Goal: Transaction & Acquisition: Purchase product/service

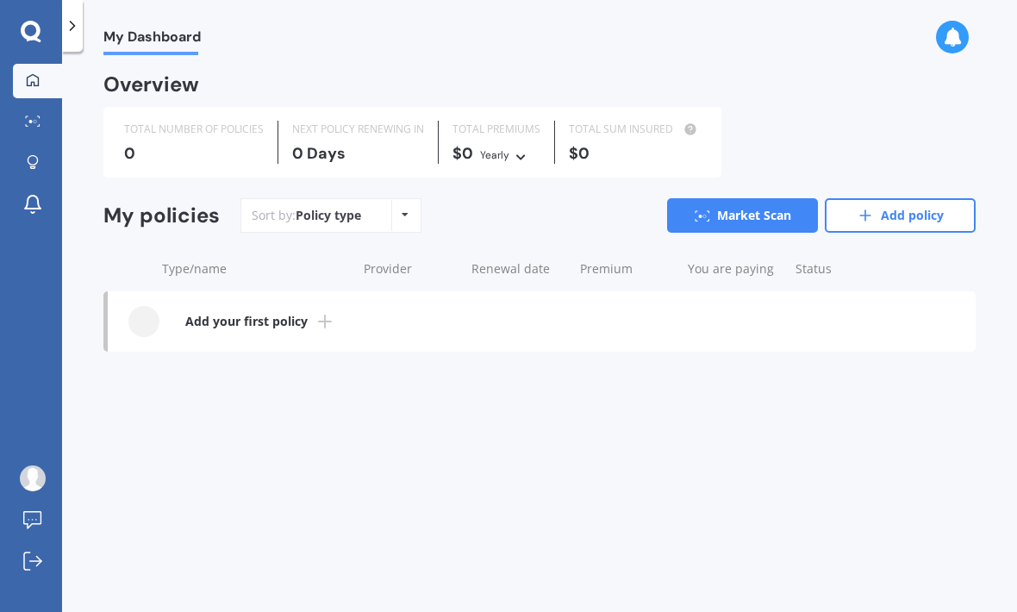
click at [404, 209] on icon at bounding box center [405, 214] width 7 height 10
click at [482, 215] on div "Sort by: Policy type Policy type Alphabetical Date added Renewing next Market S…" at bounding box center [607, 215] width 735 height 34
click at [737, 210] on link "Market Scan" at bounding box center [742, 215] width 151 height 34
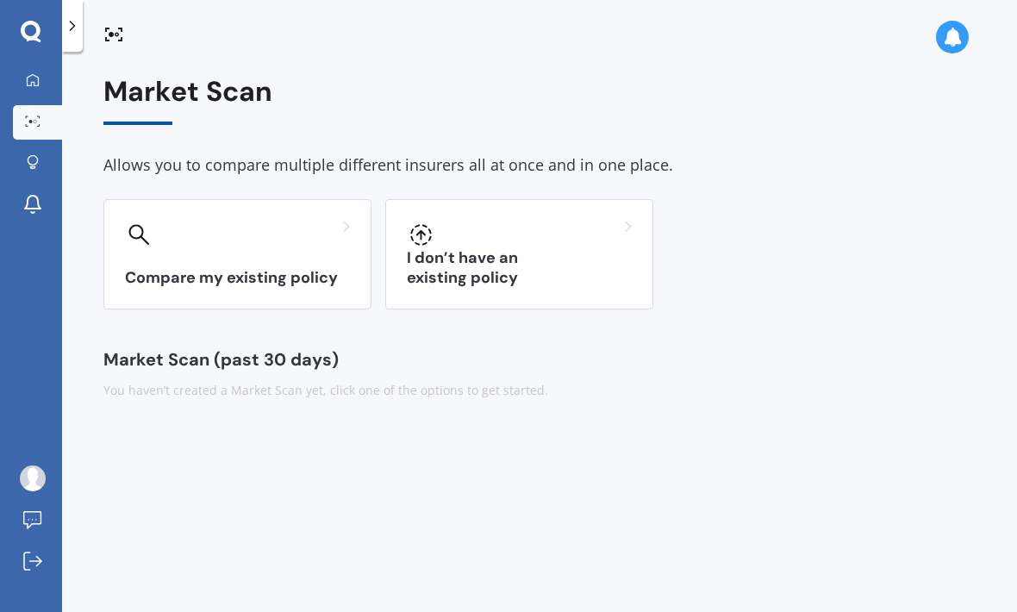
click at [34, 83] on icon at bounding box center [33, 79] width 12 height 12
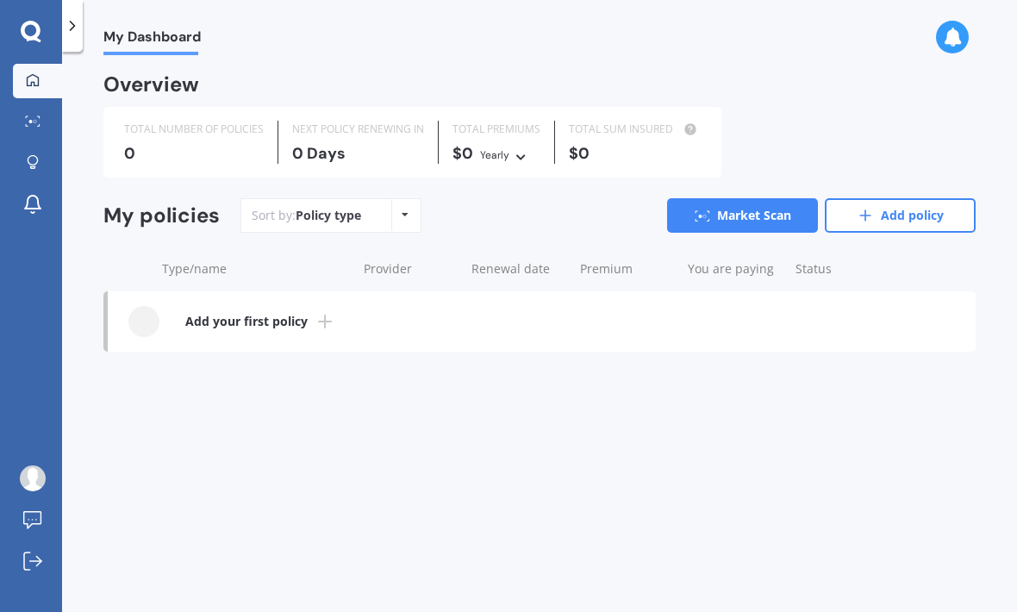
click at [75, 28] on icon at bounding box center [72, 25] width 17 height 17
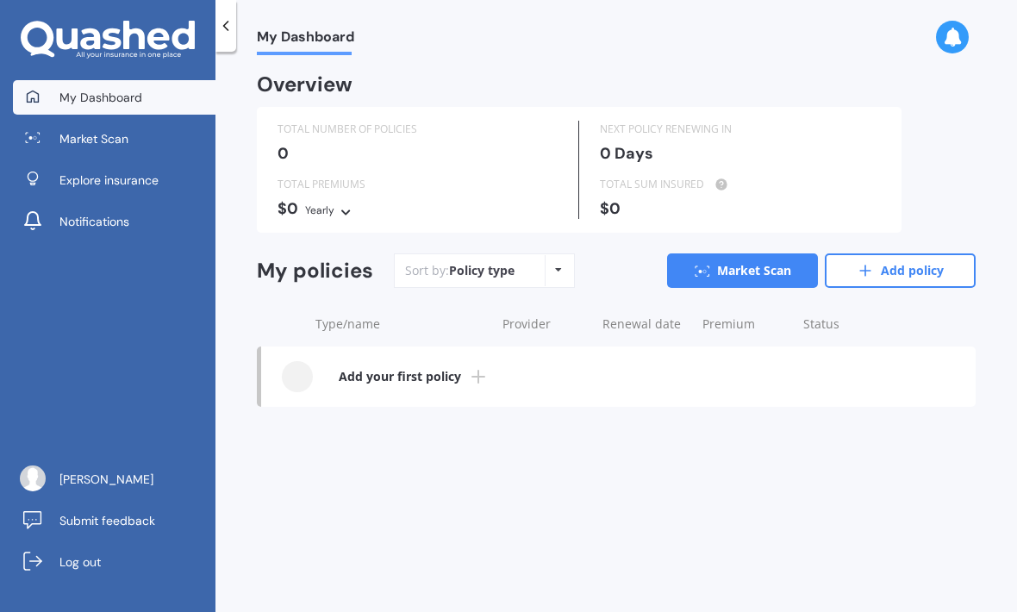
click at [91, 185] on span "Explore insurance" at bounding box center [108, 180] width 99 height 17
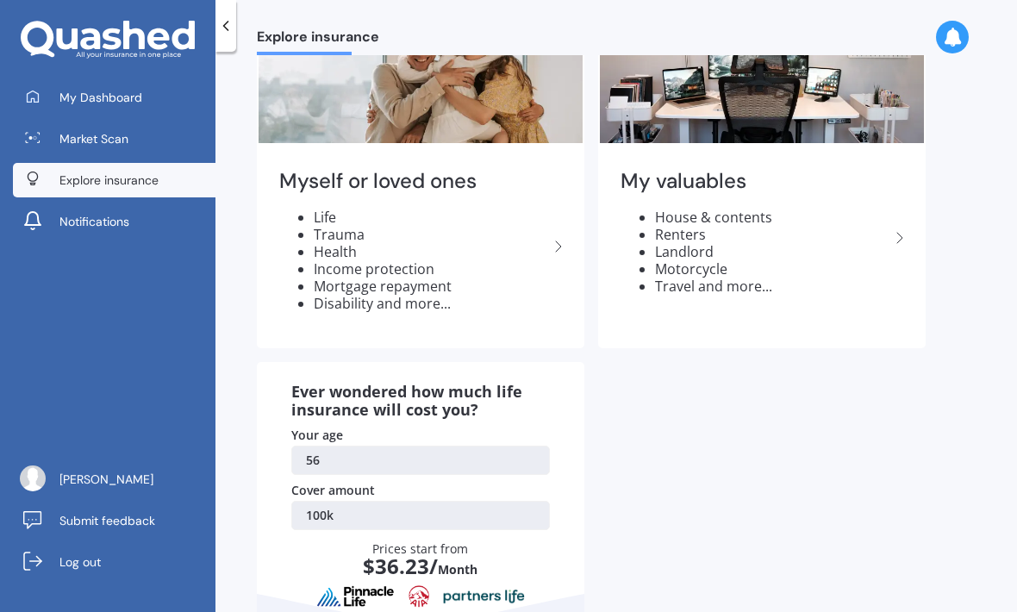
scroll to position [115, 0]
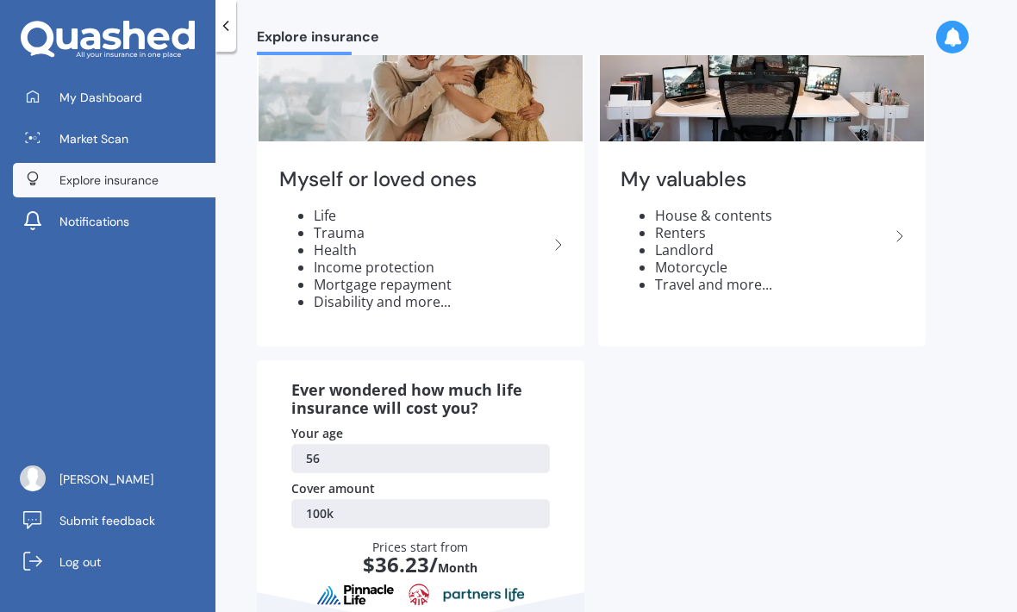
click at [890, 250] on div "My valuables House & contents Renters Landlord Motorcycle Travel and more..." at bounding box center [762, 237] width 324 height 182
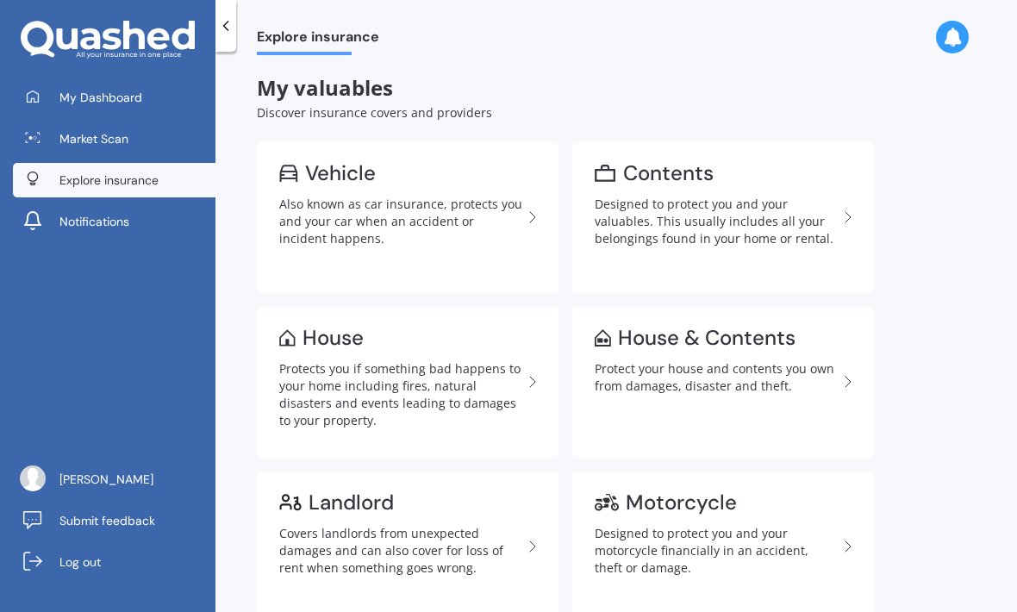
click at [340, 217] on div "Also known as car insurance, protects you and your car when an accident or inci…" at bounding box center [400, 222] width 243 height 52
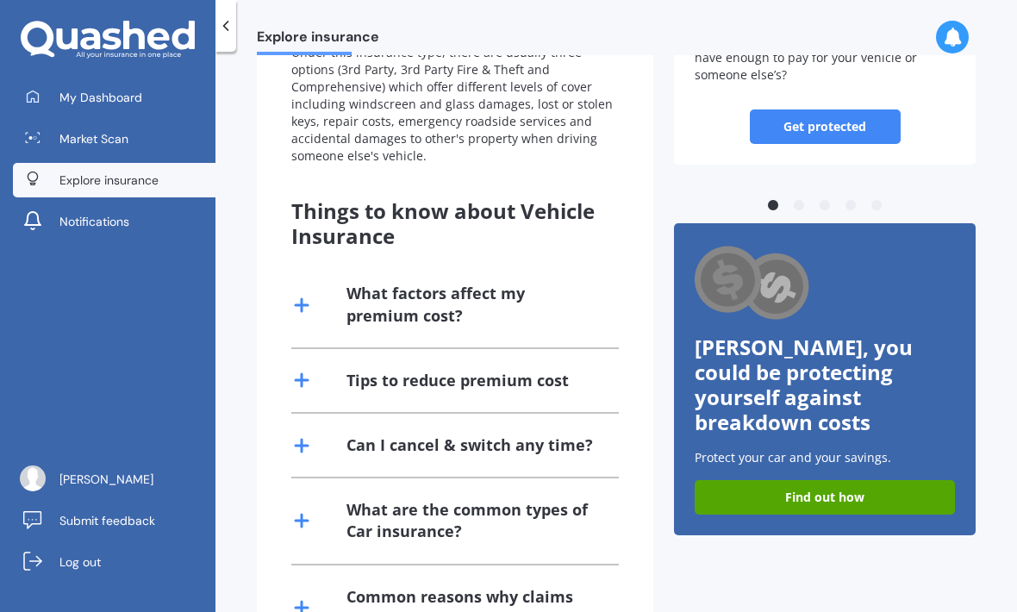
scroll to position [253, 0]
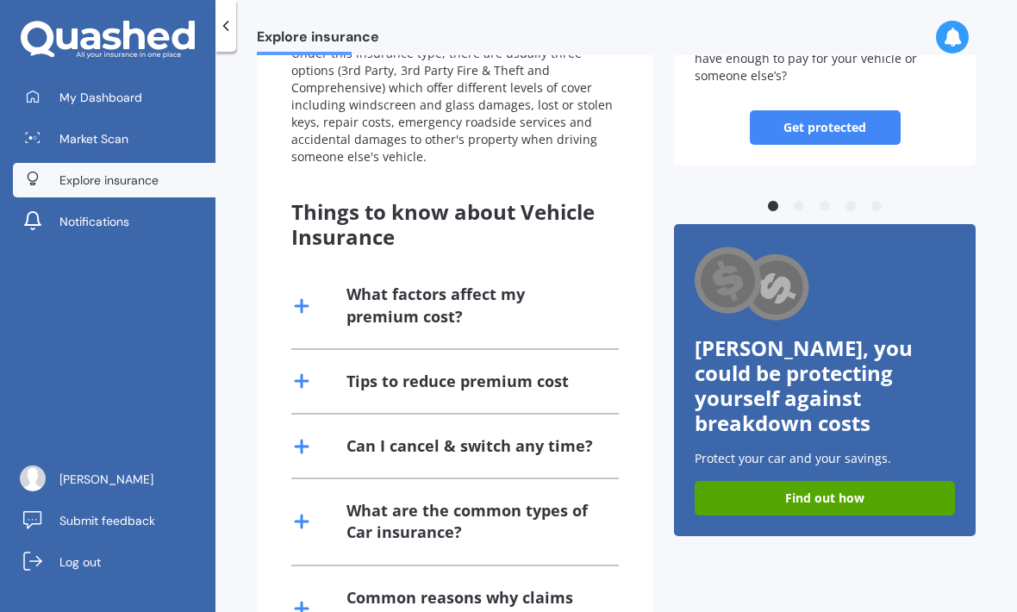
click at [827, 481] on link "Find out how" at bounding box center [825, 498] width 260 height 34
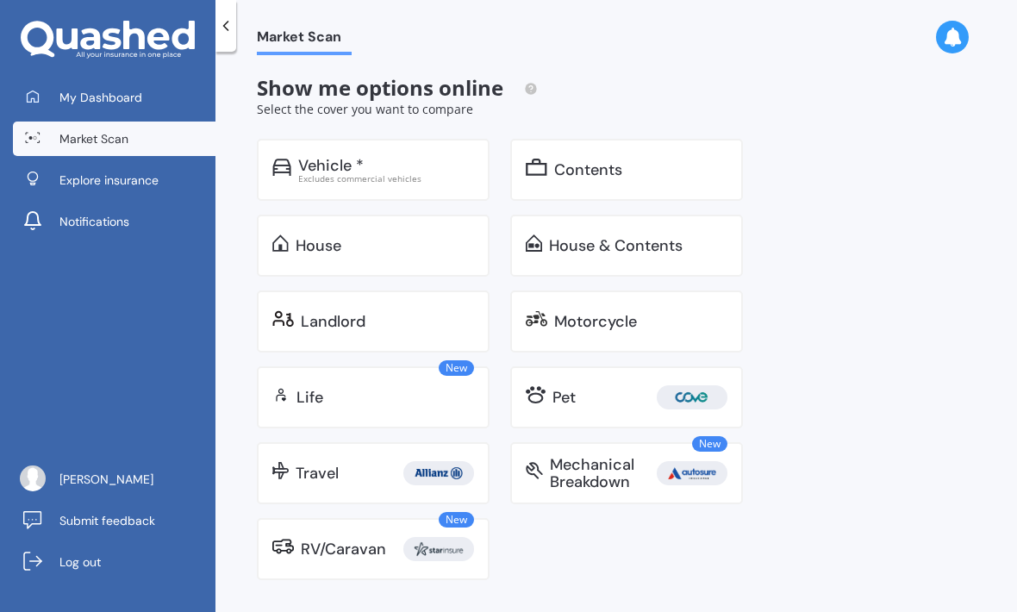
click at [378, 174] on div "Excludes commercial vehicles" at bounding box center [386, 178] width 176 height 9
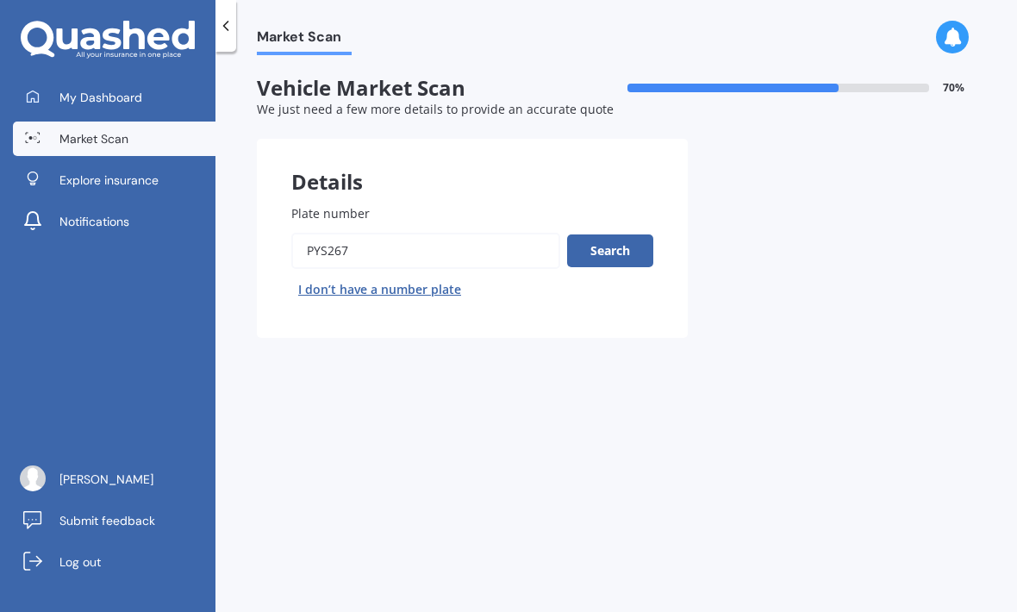
click at [376, 291] on button "I don’t have a number plate" at bounding box center [379, 290] width 177 height 28
select select "09"
select select "04"
select select "1969"
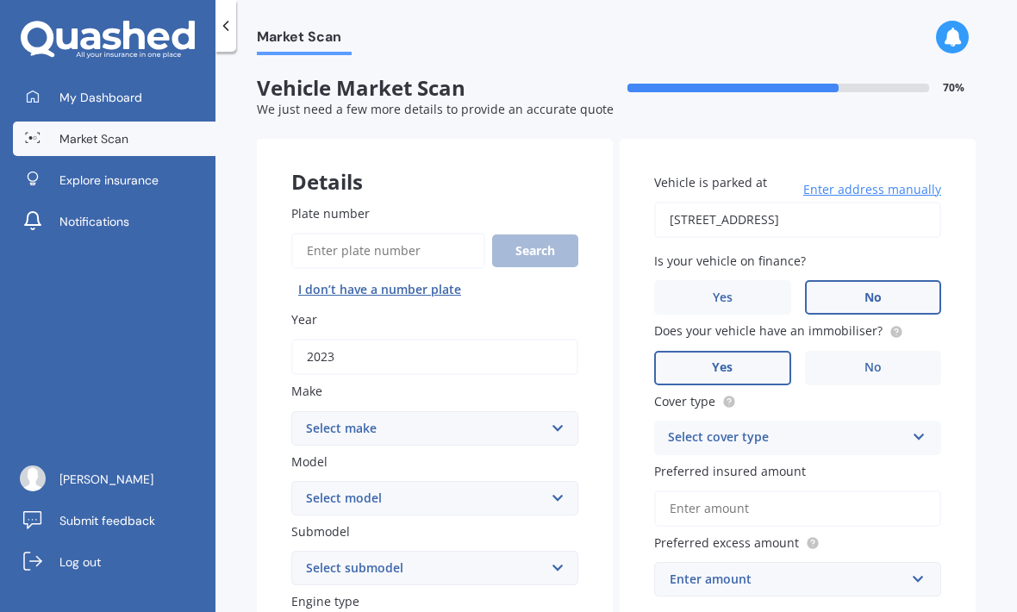
click at [366, 345] on input "2023" at bounding box center [434, 357] width 287 height 36
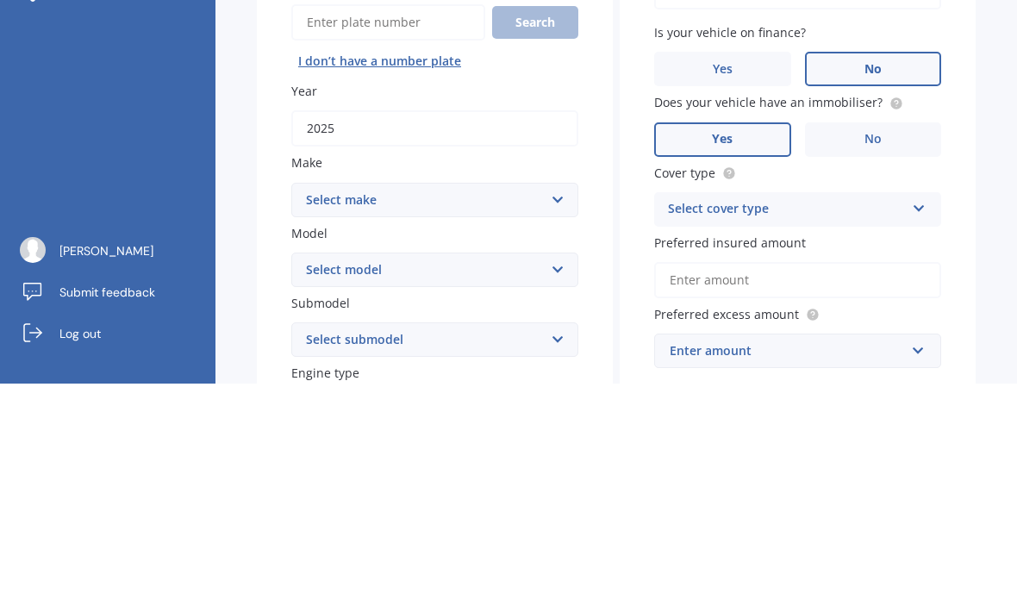
type input "2025"
click at [562, 411] on select "Select make AC ALFA ROMEO ASTON MARTIN AUDI AUSTIN BEDFORD Bentley BMW BYD CADI…" at bounding box center [434, 428] width 287 height 34
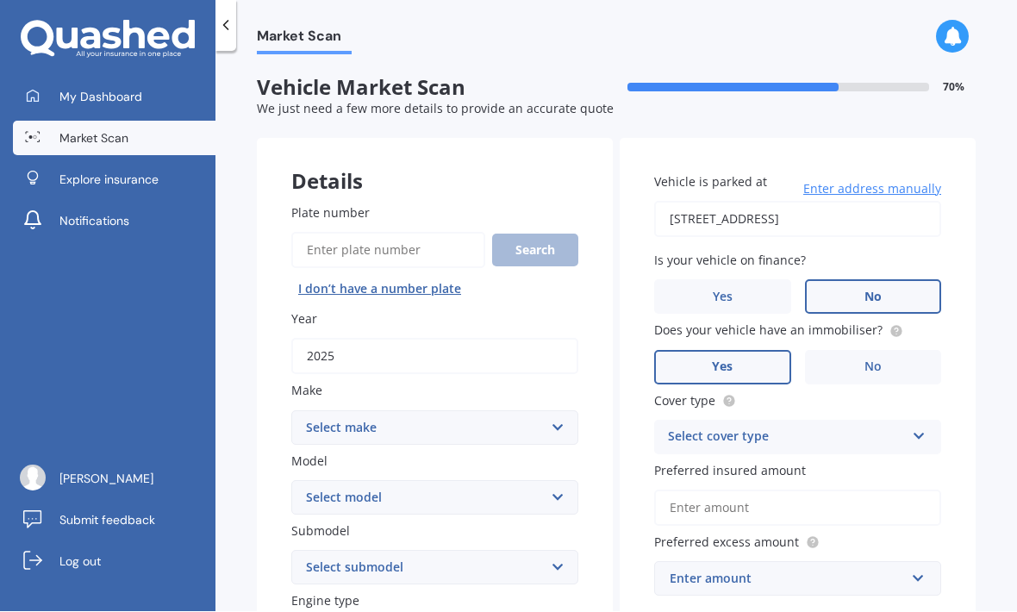
select select "MINI"
click at [565, 481] on select "Select model Clubman Cooper Countryman One" at bounding box center [434, 498] width 287 height 34
select select "COUNTRYMAN"
click at [562, 551] on select "Select submodel (All) Hybrid" at bounding box center [434, 568] width 287 height 34
select select "(ALL)"
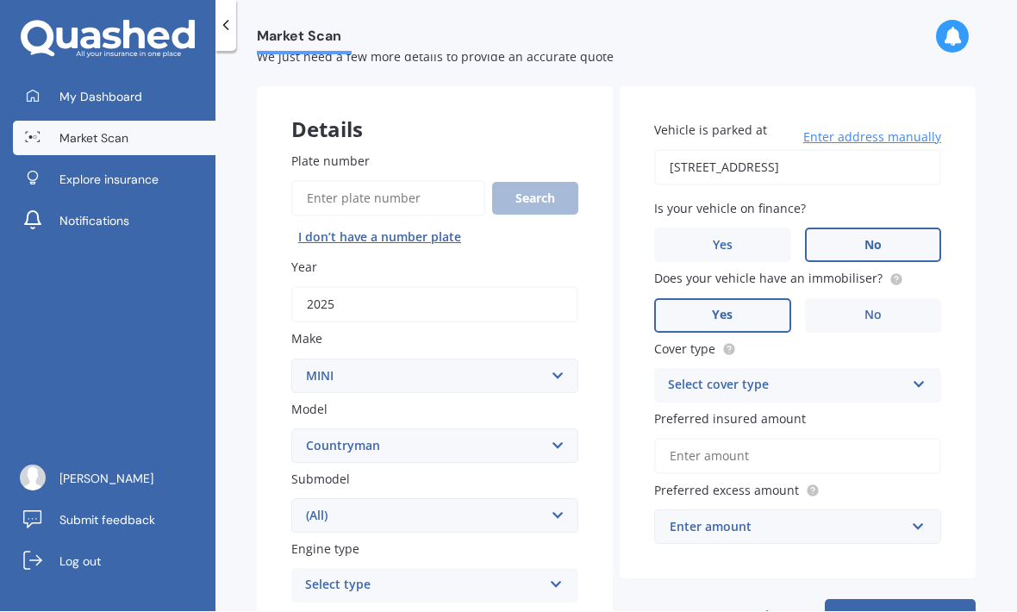
scroll to position [112, 0]
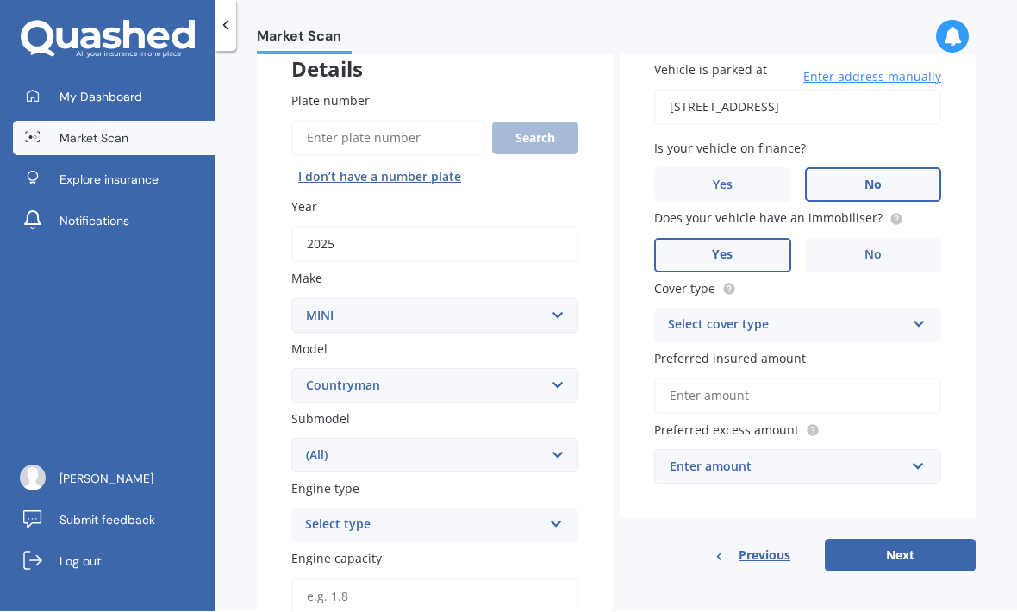
click at [559, 515] on icon at bounding box center [556, 521] width 15 height 12
click at [327, 606] on div "EV" at bounding box center [434, 621] width 285 height 31
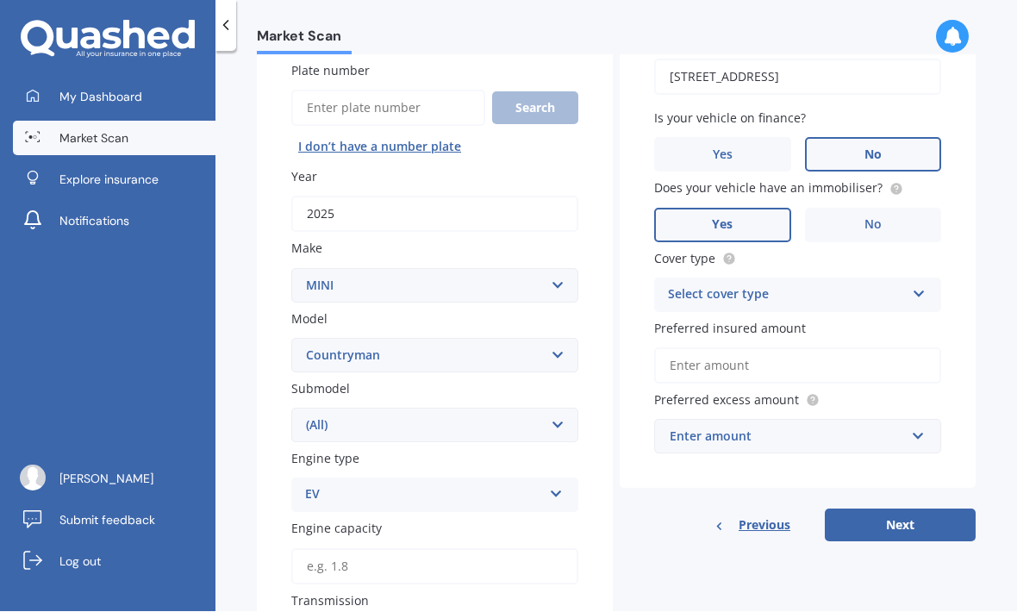
scroll to position [206, 0]
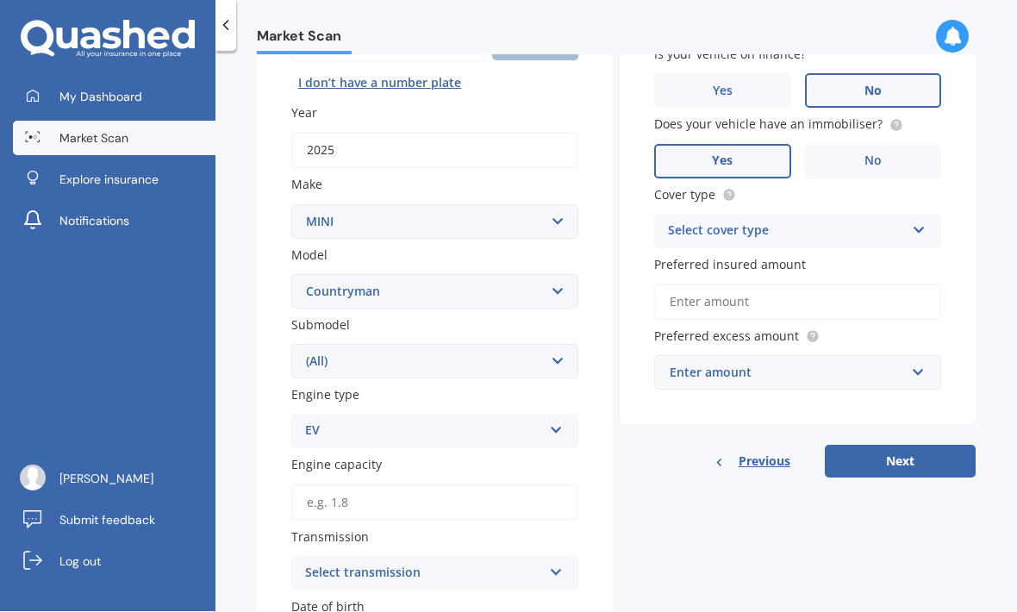
click at [561, 564] on icon at bounding box center [556, 570] width 15 height 12
click at [386, 525] on div "Other" at bounding box center [434, 540] width 285 height 31
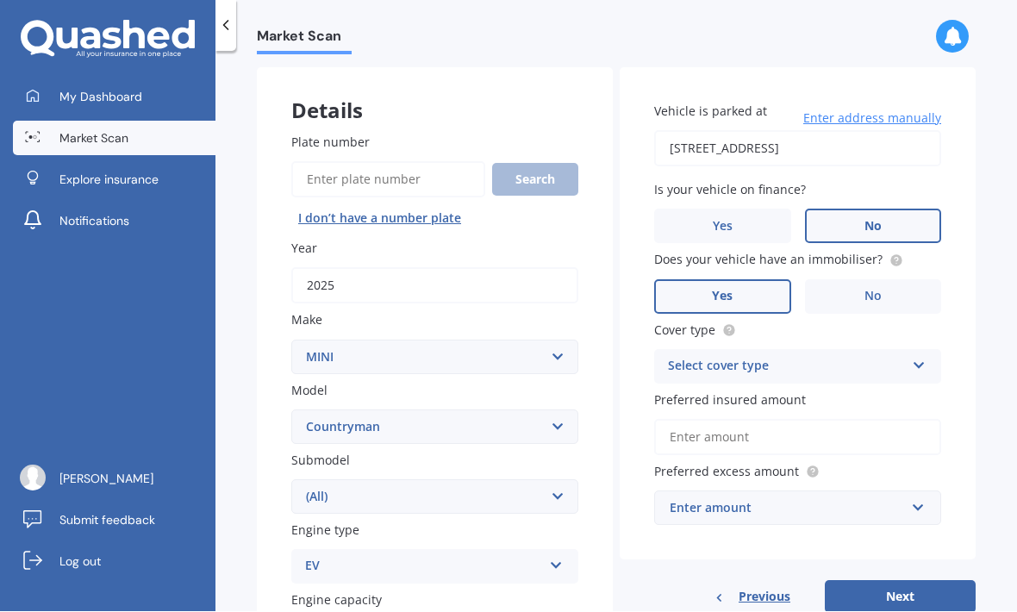
scroll to position [61, 0]
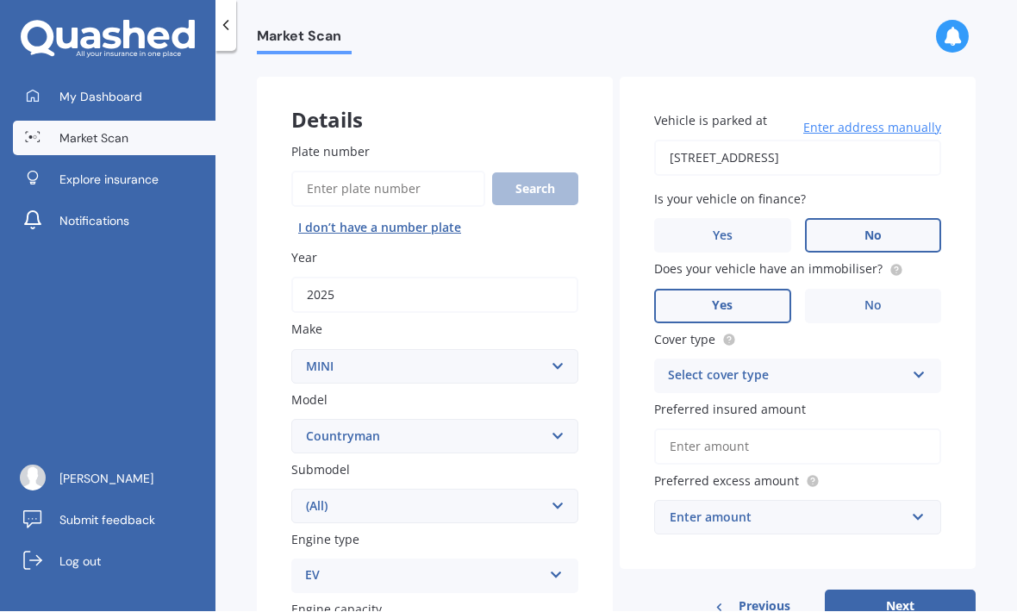
click at [890, 120] on span "Enter address manually" at bounding box center [872, 128] width 138 height 17
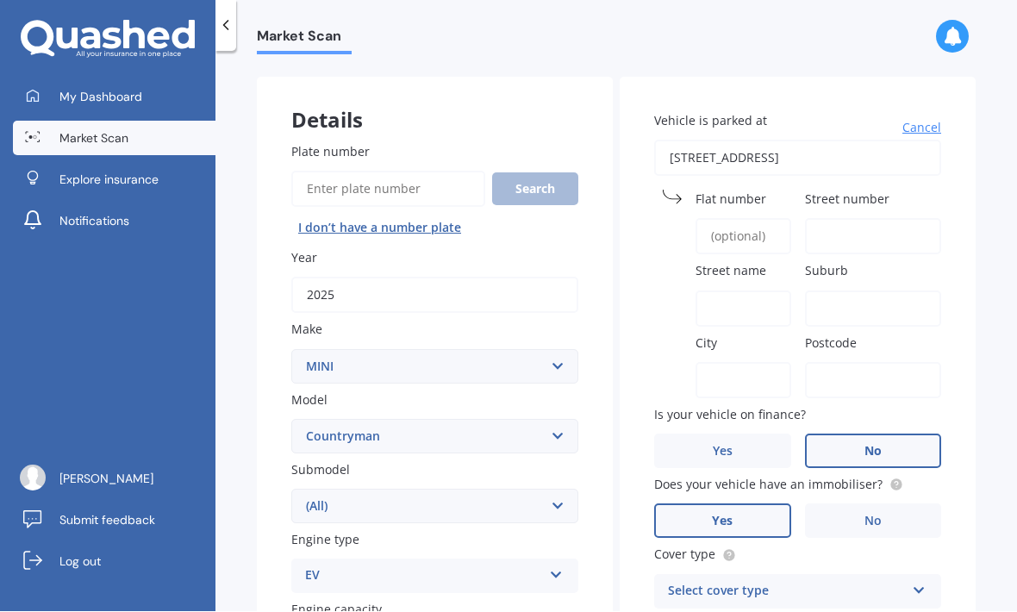
click at [836, 219] on input "Street number" at bounding box center [873, 237] width 137 height 36
type input "4"
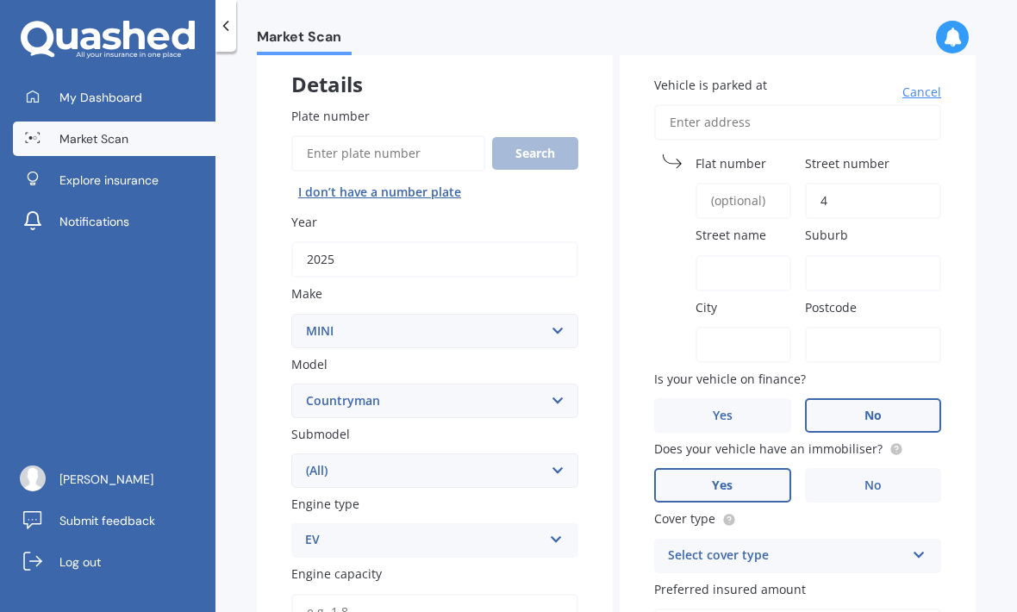
type input "4"
click at [721, 255] on input "Street name" at bounding box center [744, 273] width 96 height 36
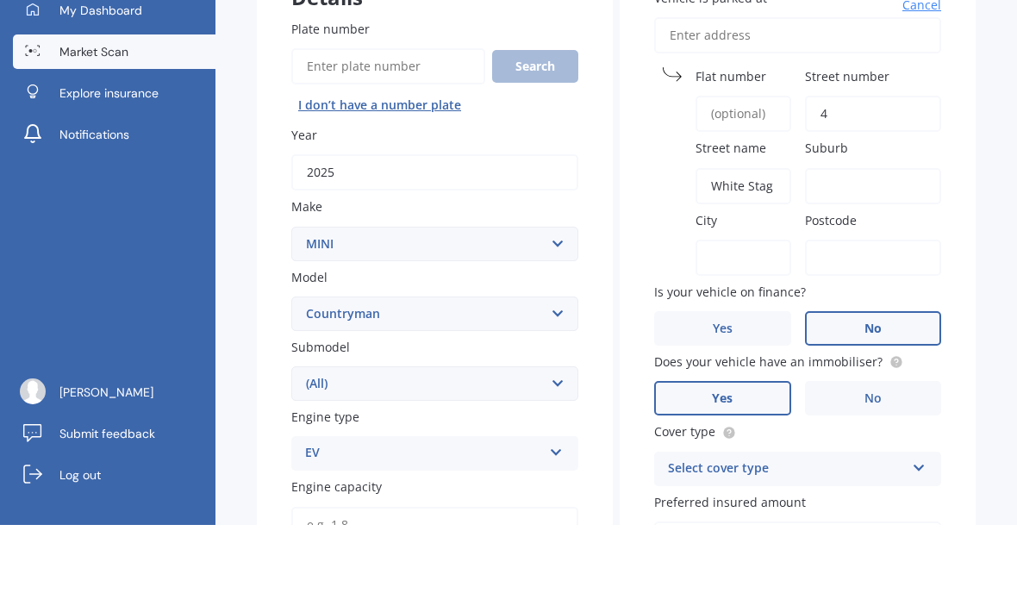
type input "White Stag Rise"
click at [851, 255] on input "Suburb" at bounding box center [873, 273] width 137 height 36
type input "Kelvin Heights"
click at [741, 327] on input "City" at bounding box center [744, 345] width 96 height 36
type input "Queenstown"
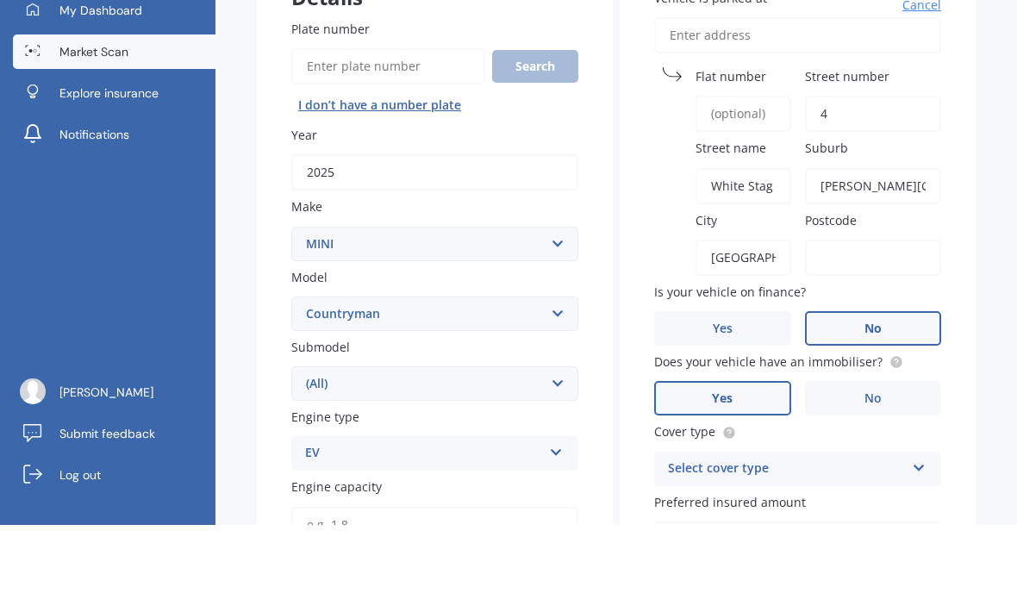
click at [856, 327] on input "Postcode" at bounding box center [873, 345] width 137 height 36
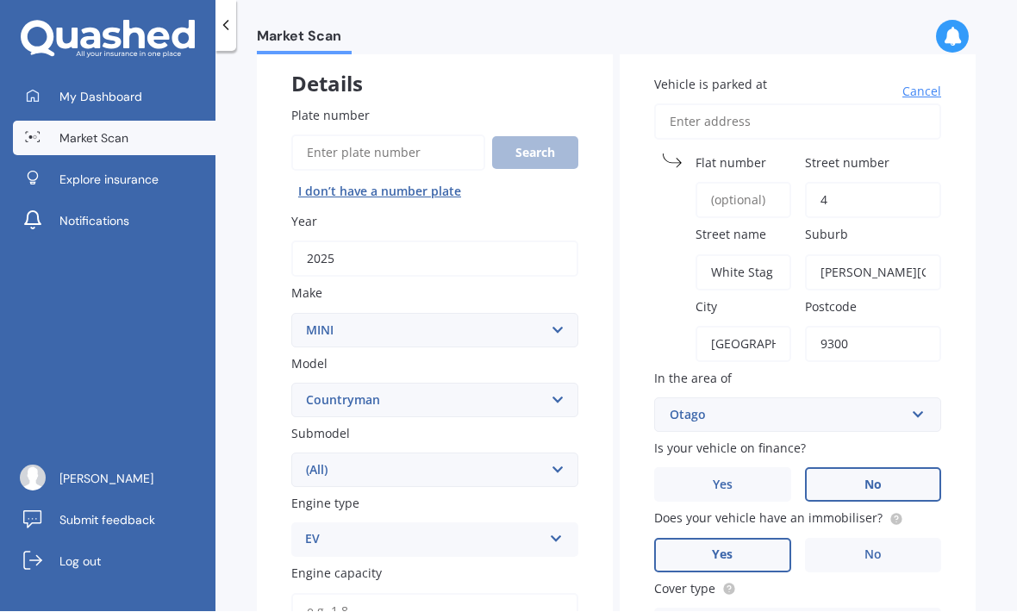
type input "9300"
click at [916, 611] on icon at bounding box center [919, 621] width 15 height 12
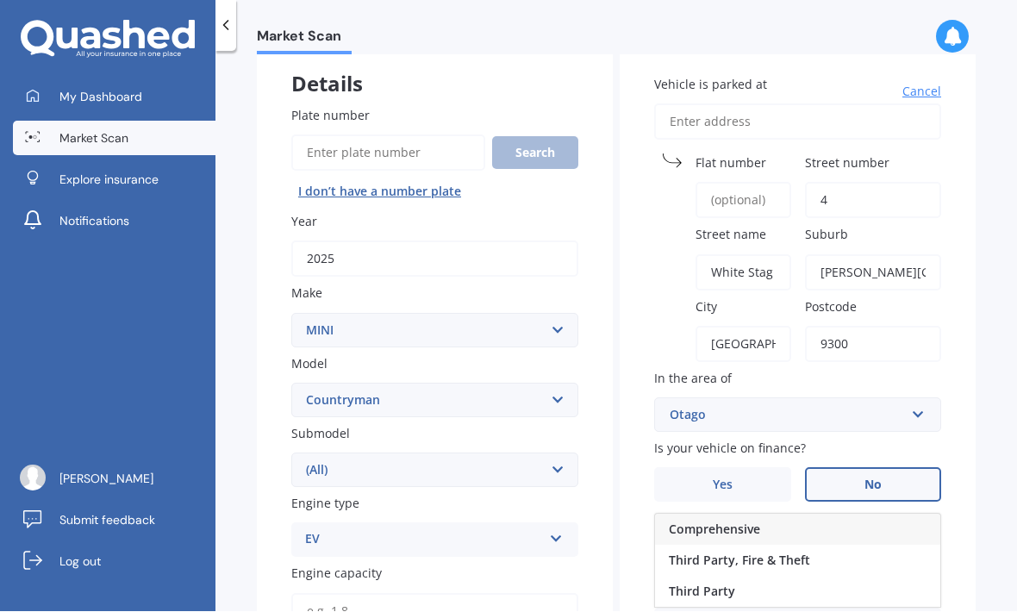
click at [823, 515] on div "Comprehensive" at bounding box center [797, 530] width 285 height 31
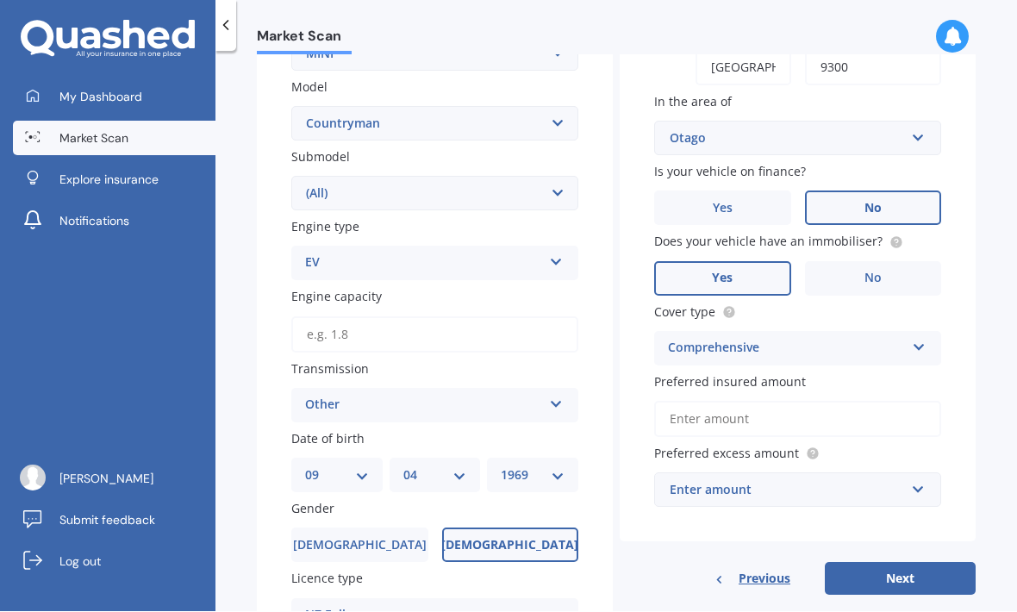
scroll to position [390, 0]
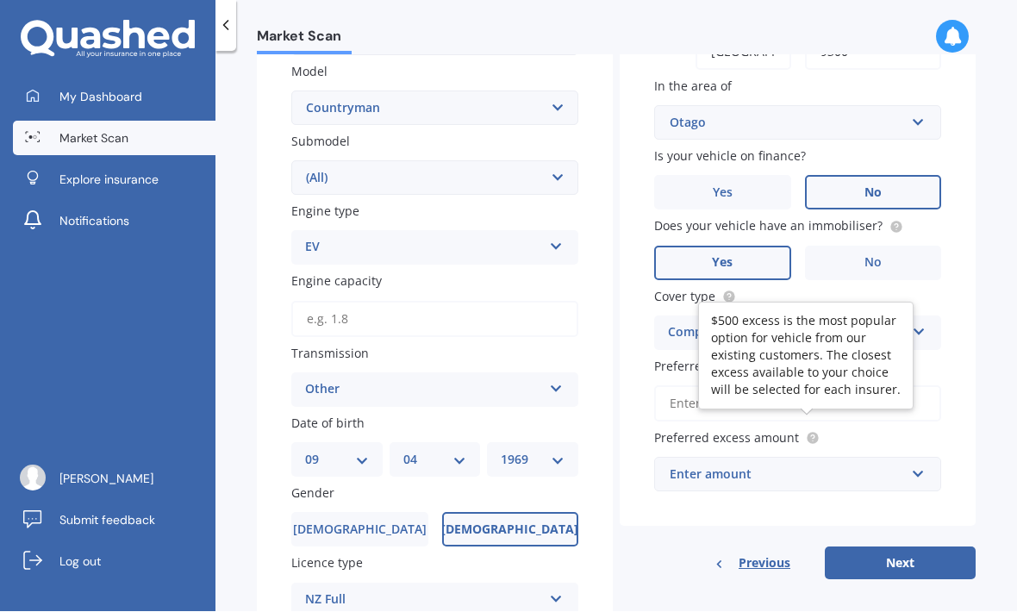
click at [814, 434] on circle at bounding box center [812, 439] width 11 height 11
click at [683, 386] on input "Preferred insured amount" at bounding box center [797, 404] width 287 height 36
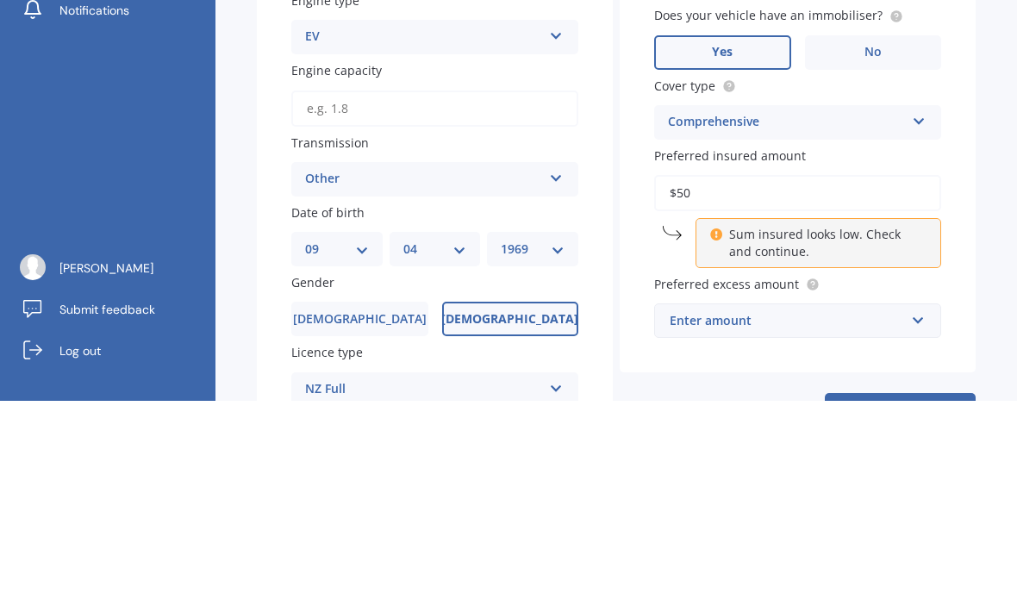
type input "$5"
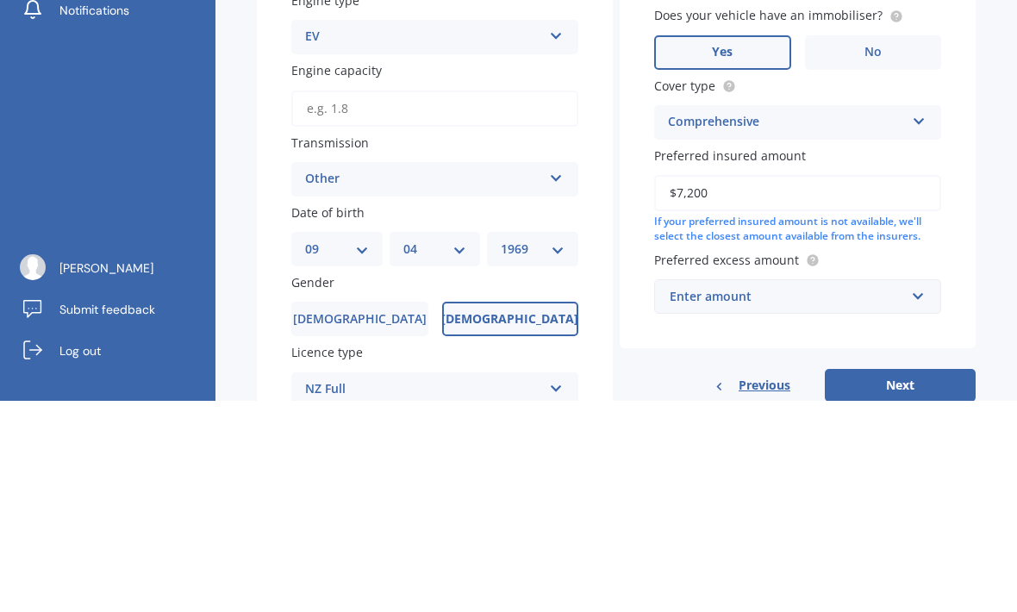
type input "$72,000"
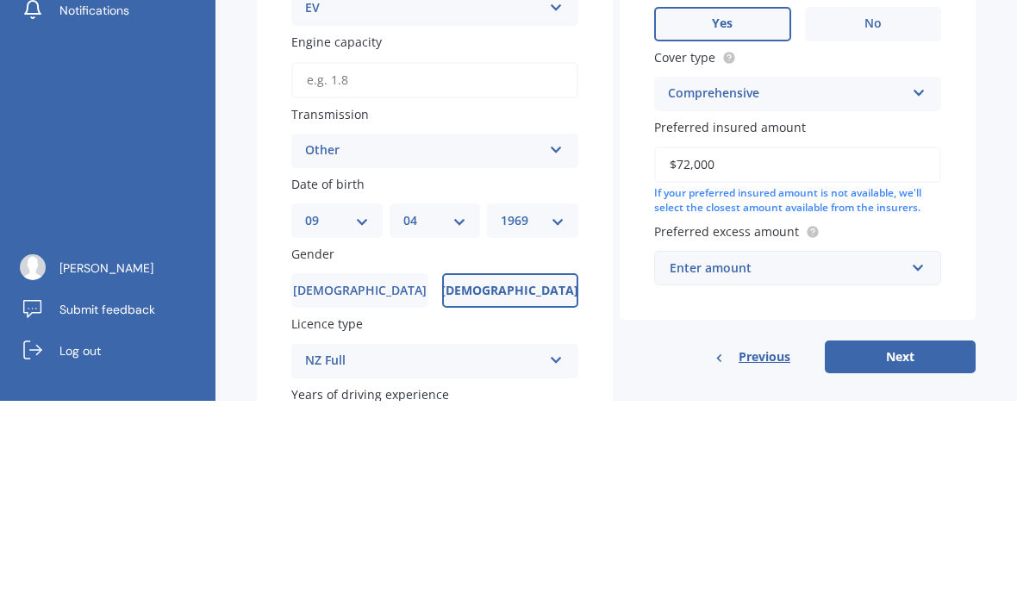
scroll to position [421, 0]
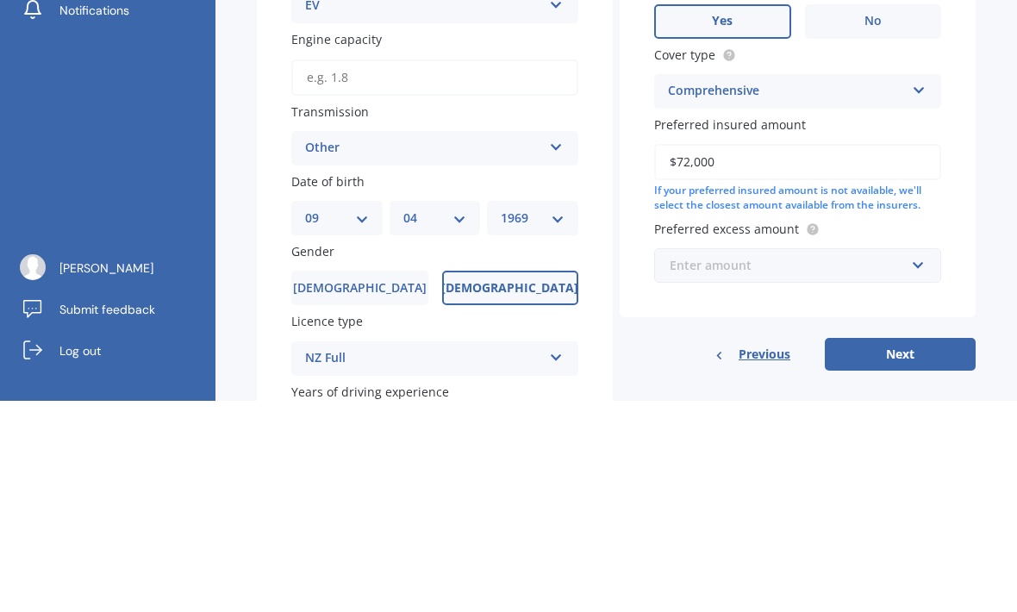
click at [923, 460] on input "text" at bounding box center [792, 476] width 272 height 33
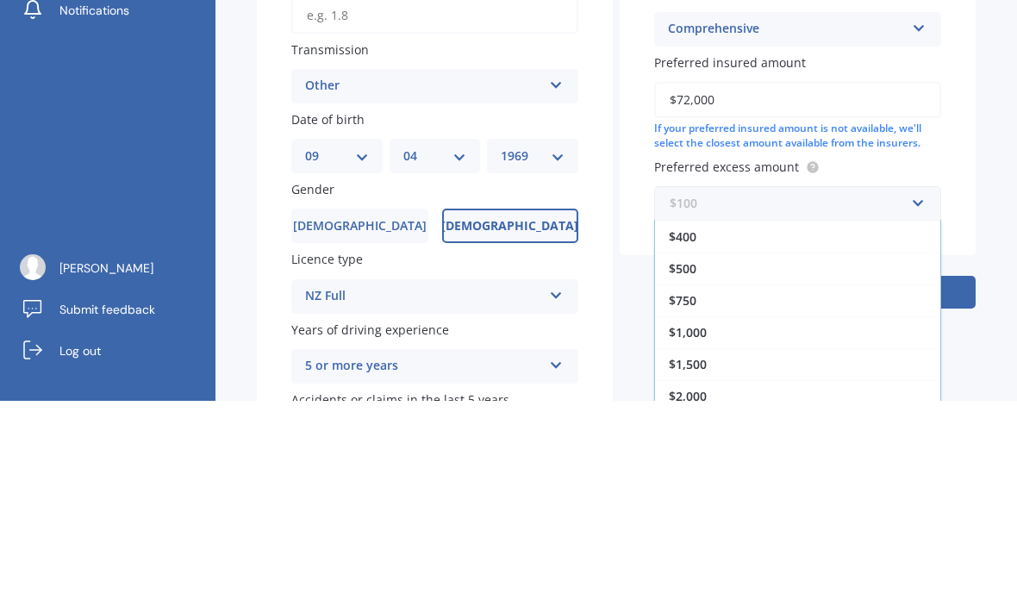
scroll to position [31, 0]
click at [718, 464] on div "$500" at bounding box center [797, 480] width 285 height 32
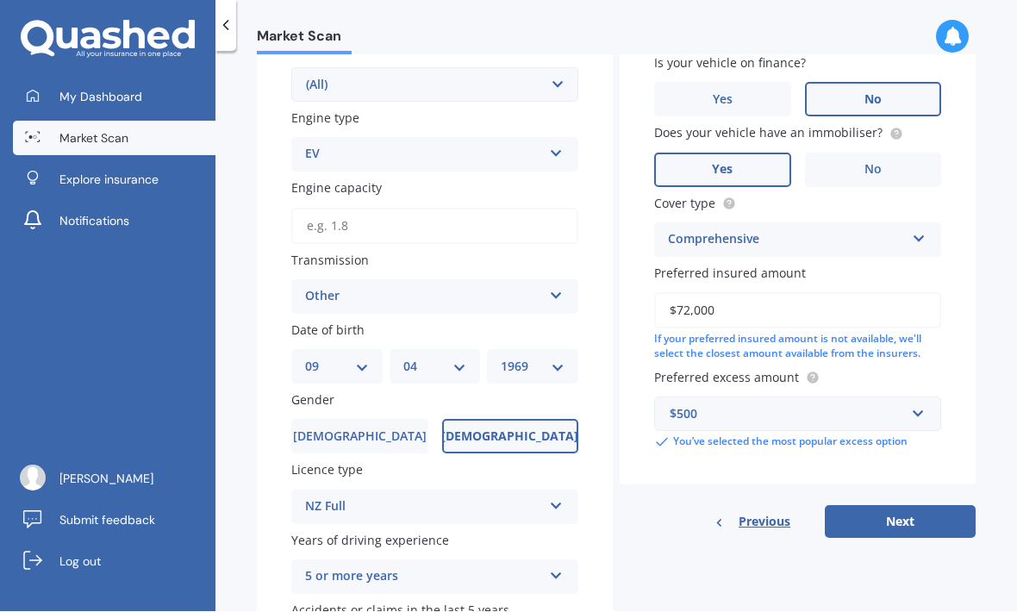
click at [919, 506] on button "Next" at bounding box center [900, 522] width 151 height 33
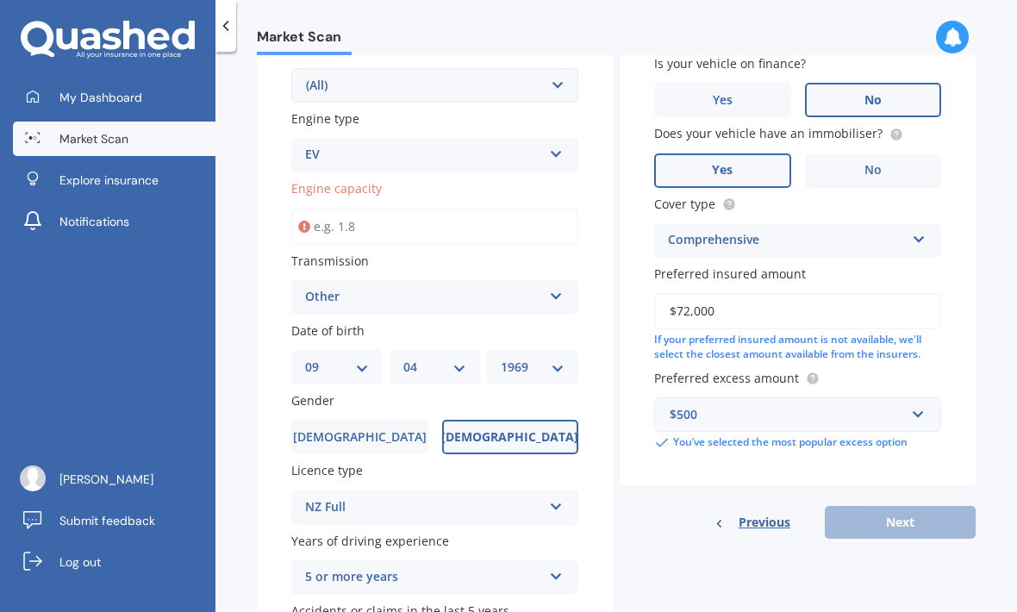
click at [379, 209] on input "Engine capacity" at bounding box center [434, 227] width 287 height 36
click at [385, 209] on input "Engine capacity" at bounding box center [434, 227] width 287 height 36
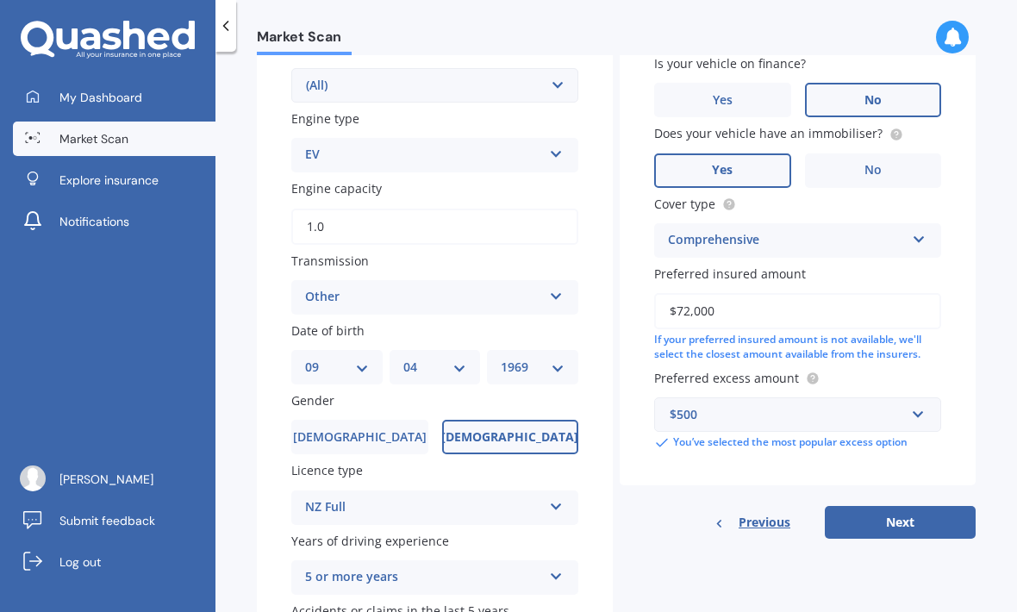
type input "1.5"
click at [893, 506] on button "Next" at bounding box center [900, 522] width 151 height 33
select select "09"
select select "04"
select select "1969"
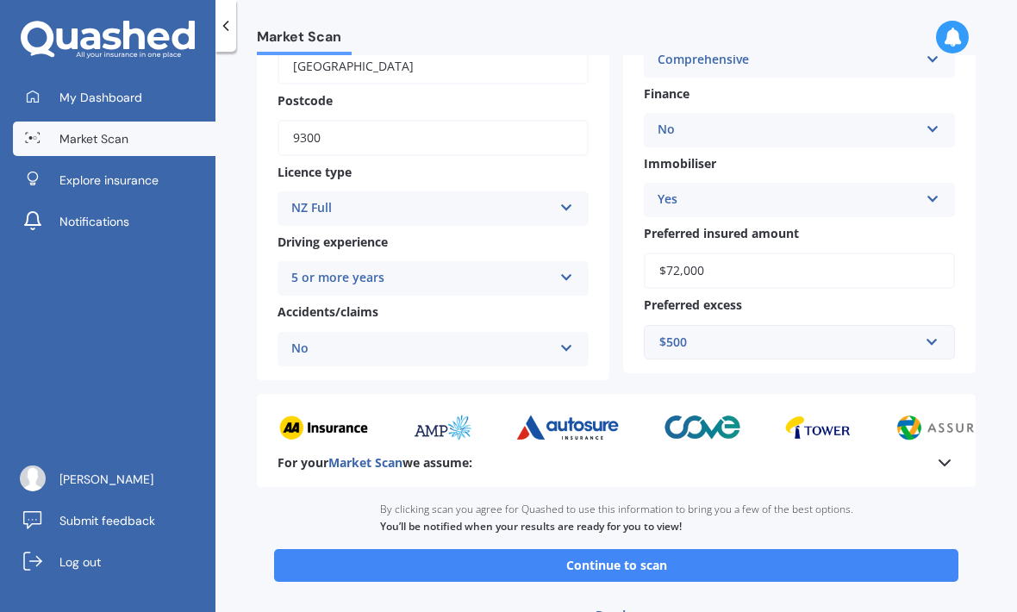
scroll to position [559, 0]
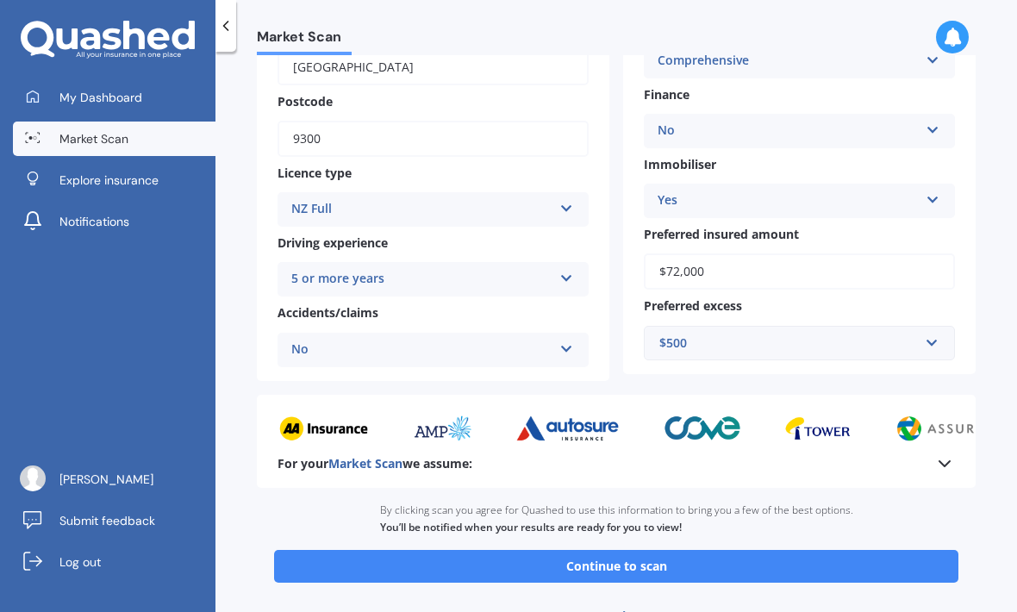
click at [621, 550] on button "Continue to scan" at bounding box center [616, 566] width 684 height 33
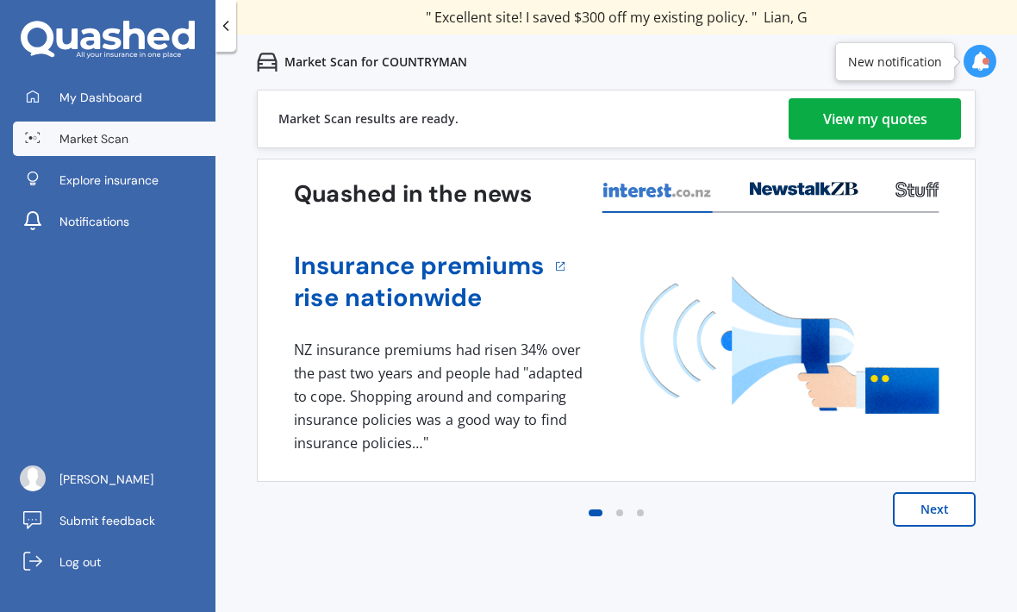
click at [876, 128] on div "View my quotes" at bounding box center [875, 118] width 104 height 41
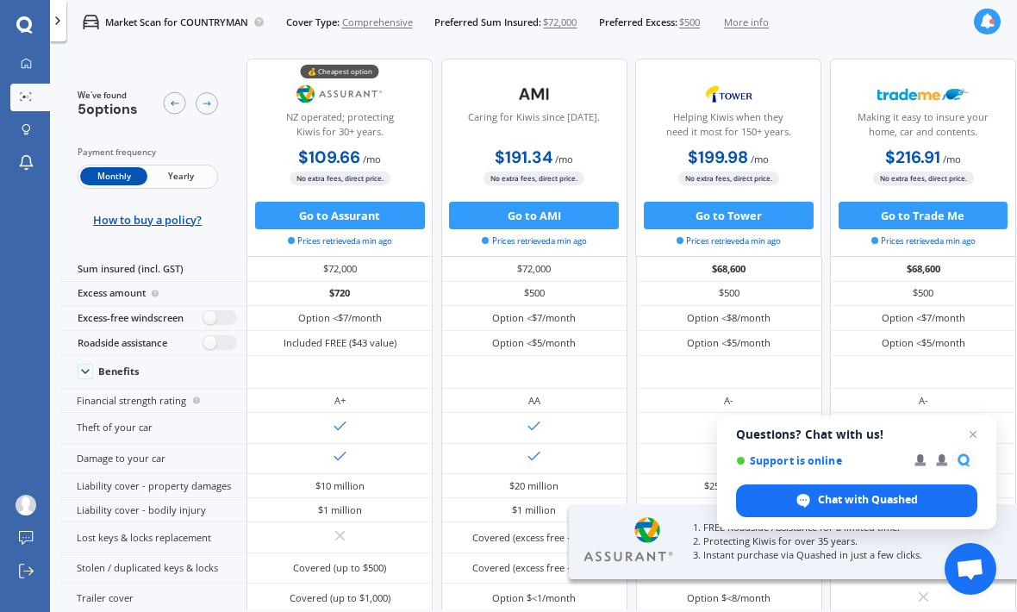
click at [199, 177] on span "Yearly" at bounding box center [180, 176] width 67 height 18
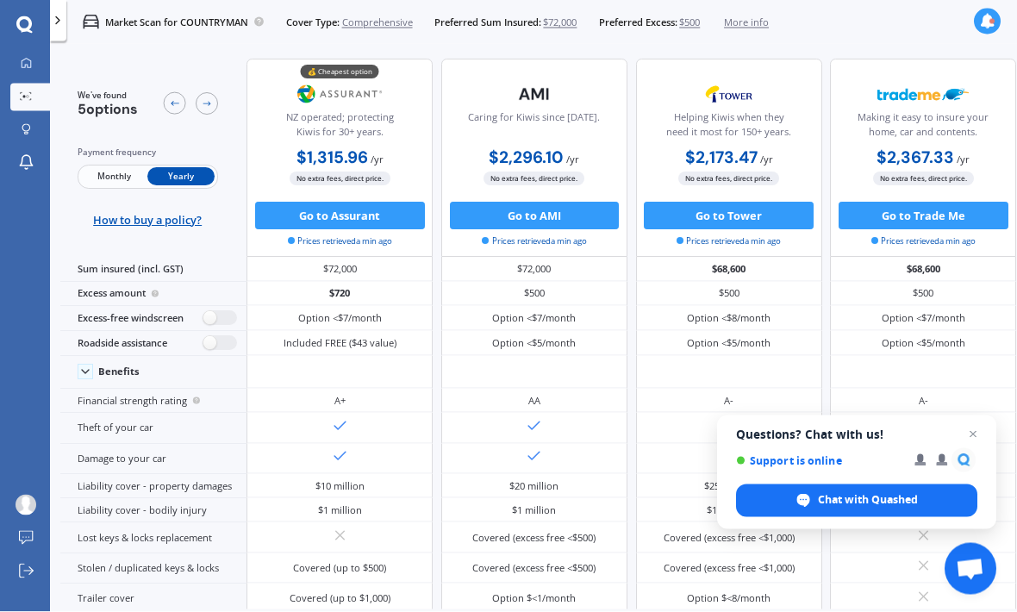
click at [63, 27] on icon at bounding box center [58, 21] width 14 height 14
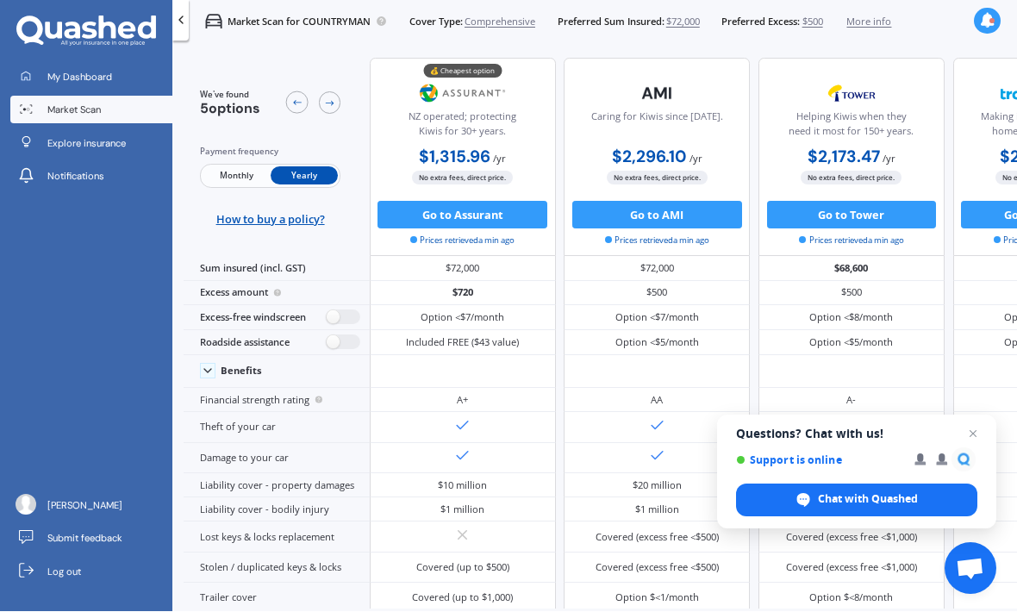
click at [69, 579] on span "Log out" at bounding box center [64, 572] width 34 height 14
